Goal: Information Seeking & Learning: Learn about a topic

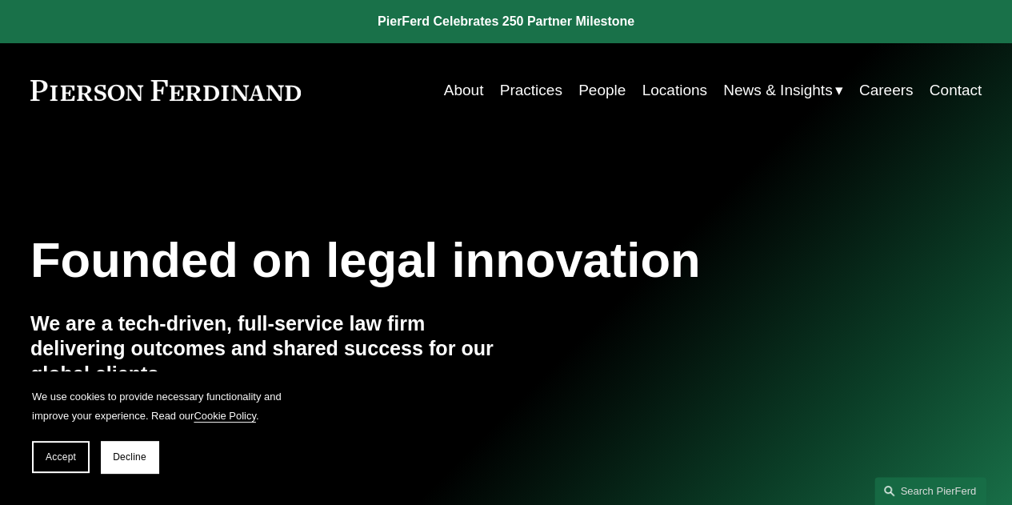
click at [516, 92] on link "Practices" at bounding box center [531, 90] width 62 height 30
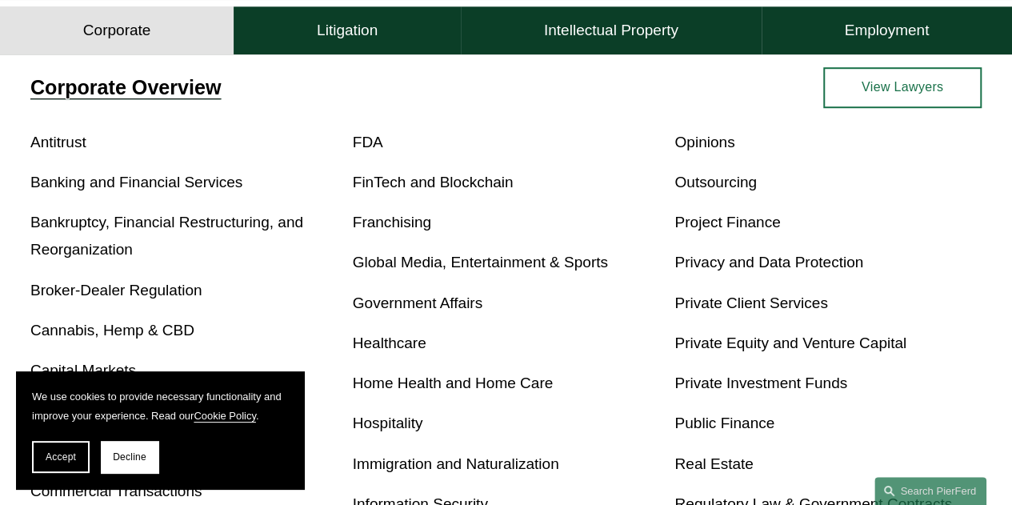
scroll to position [513, 0]
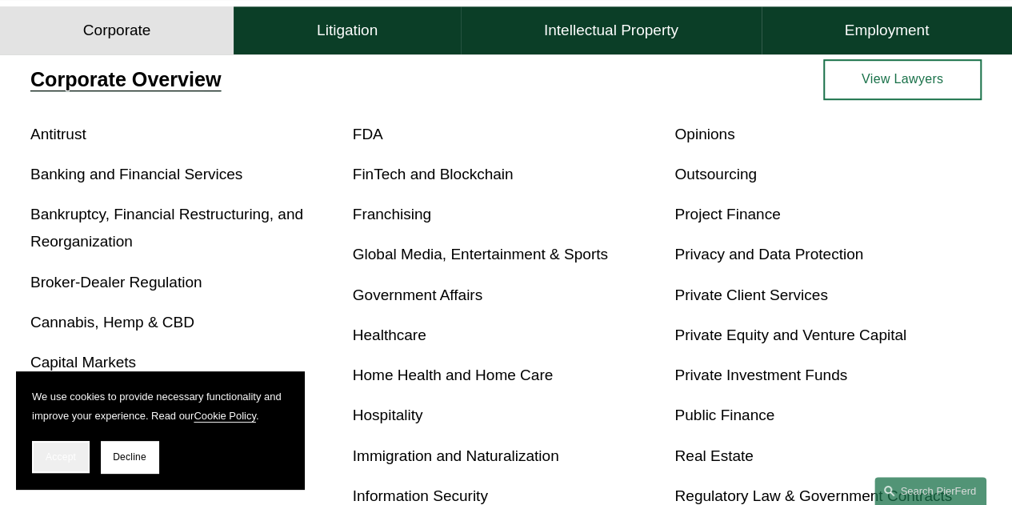
click at [67, 455] on span "Accept" at bounding box center [61, 456] width 30 height 11
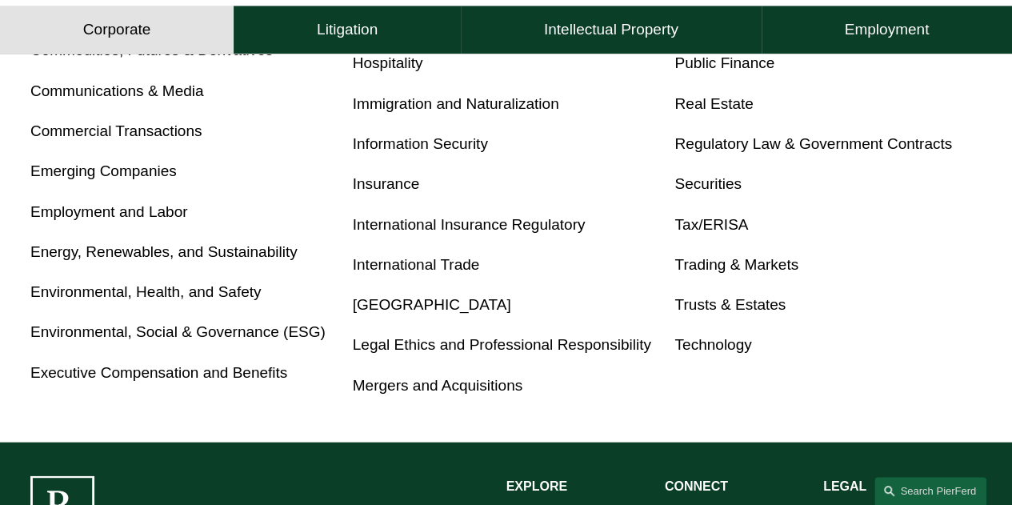
scroll to position [866, 0]
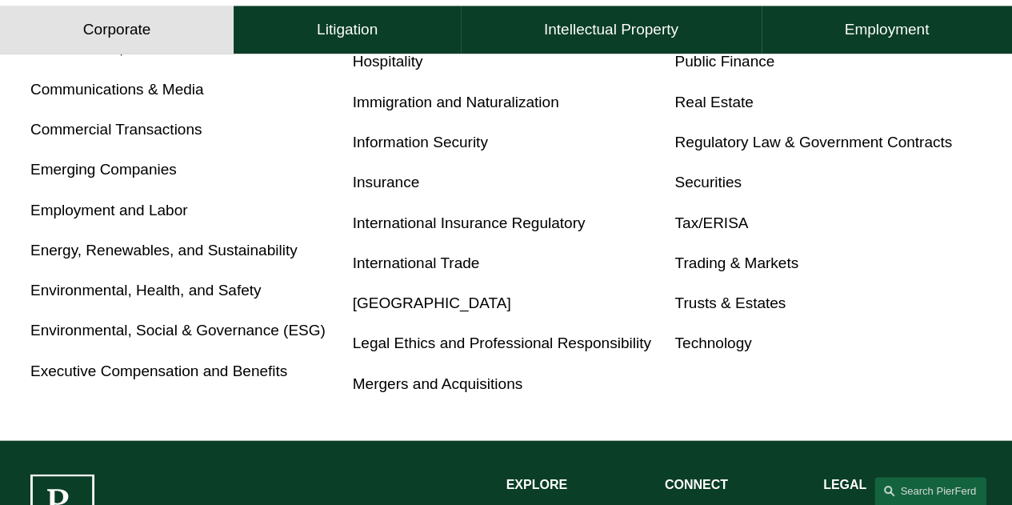
click at [693, 223] on link "Tax/ERISA" at bounding box center [711, 222] width 74 height 17
